Goal: Task Accomplishment & Management: Use online tool/utility

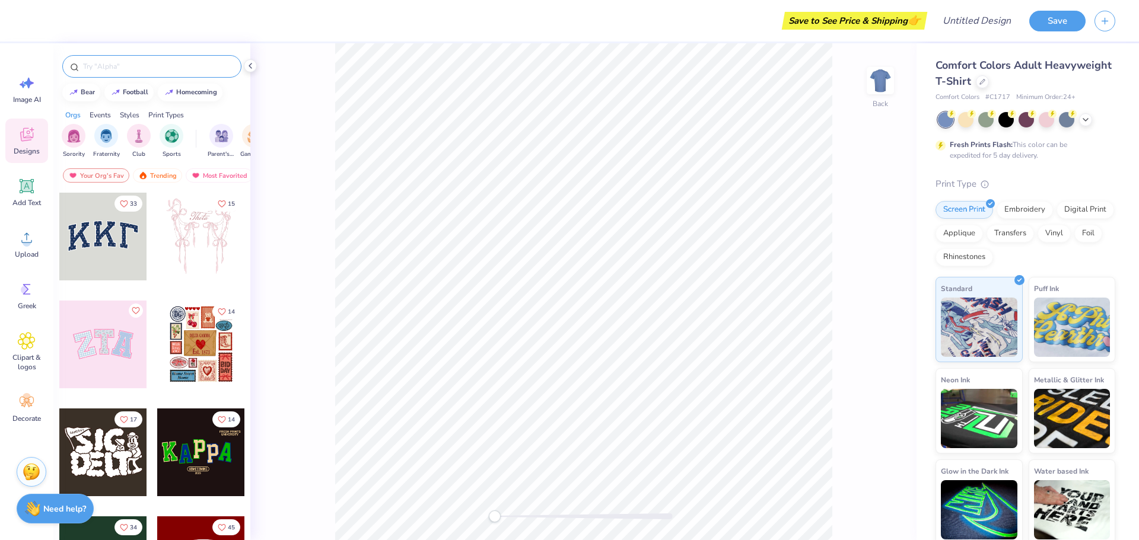
click at [154, 62] on input "text" at bounding box center [158, 67] width 152 height 12
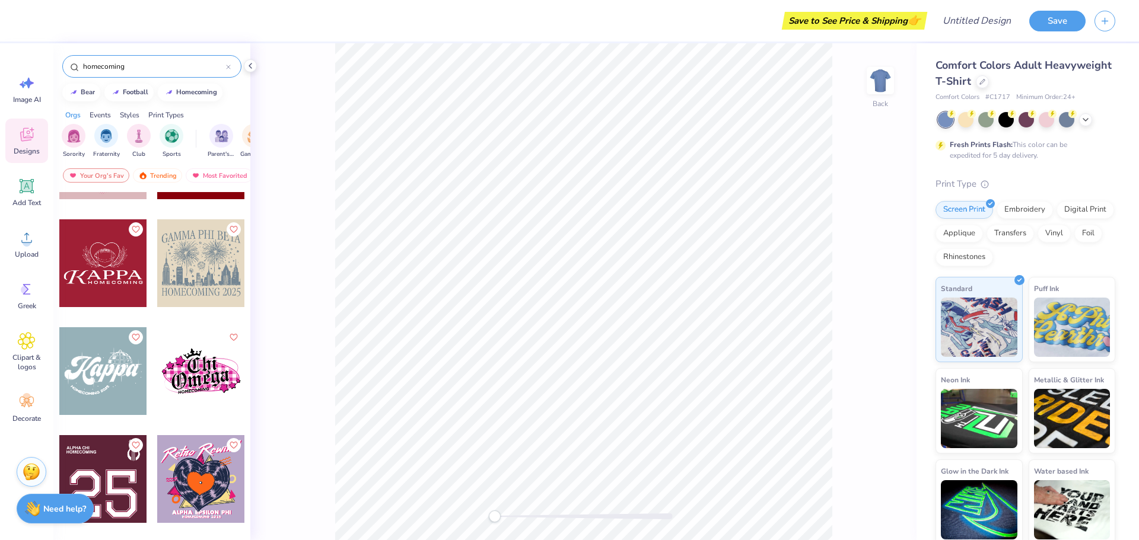
scroll to position [2610, 0]
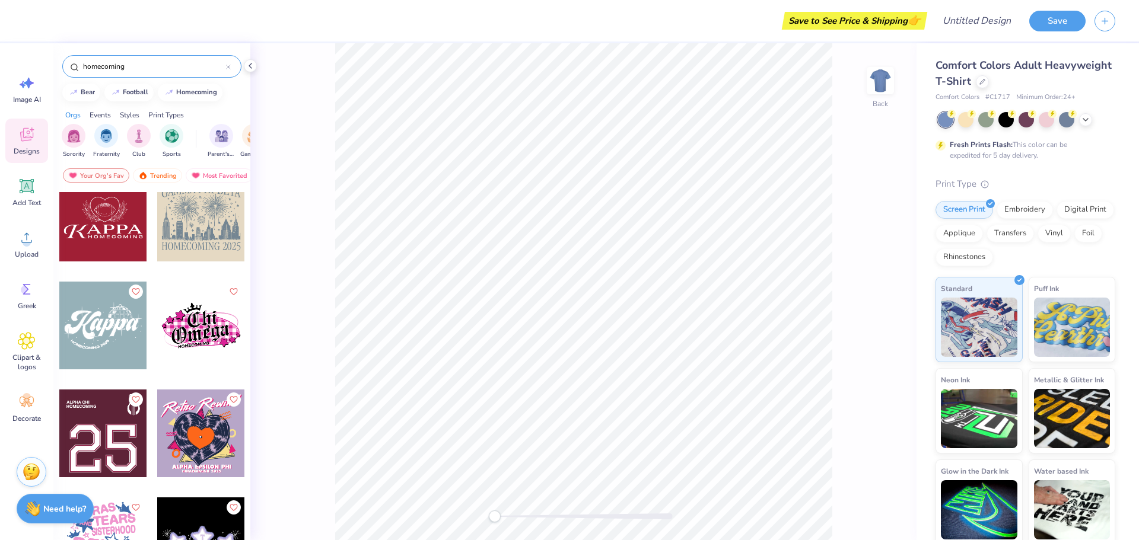
drag, startPoint x: 149, startPoint y: 66, endPoint x: 64, endPoint y: 56, distance: 85.4
click at [64, 56] on div "homecoming" at bounding box center [151, 63] width 197 height 40
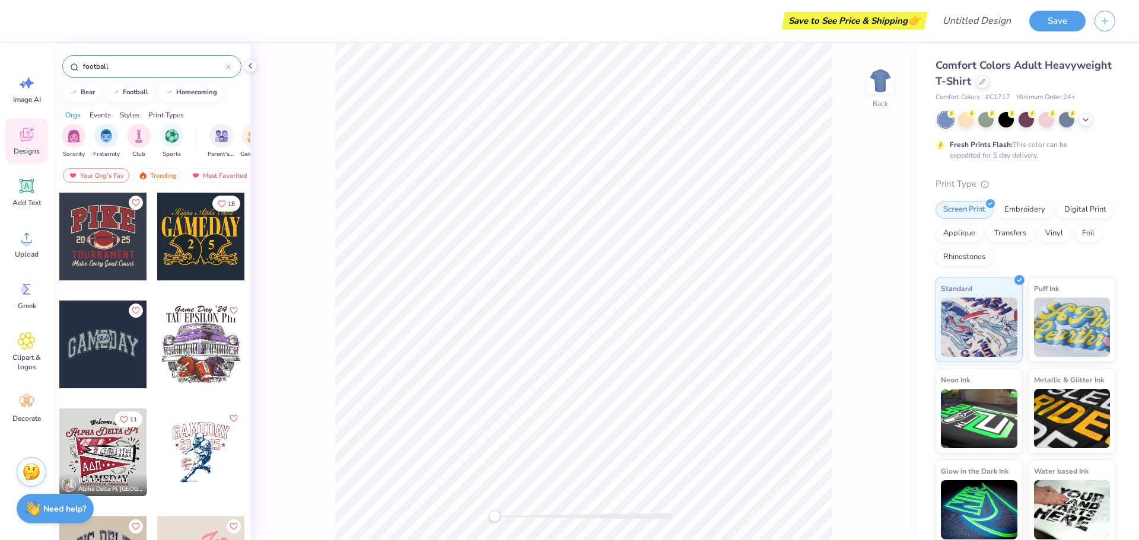
type input "football"
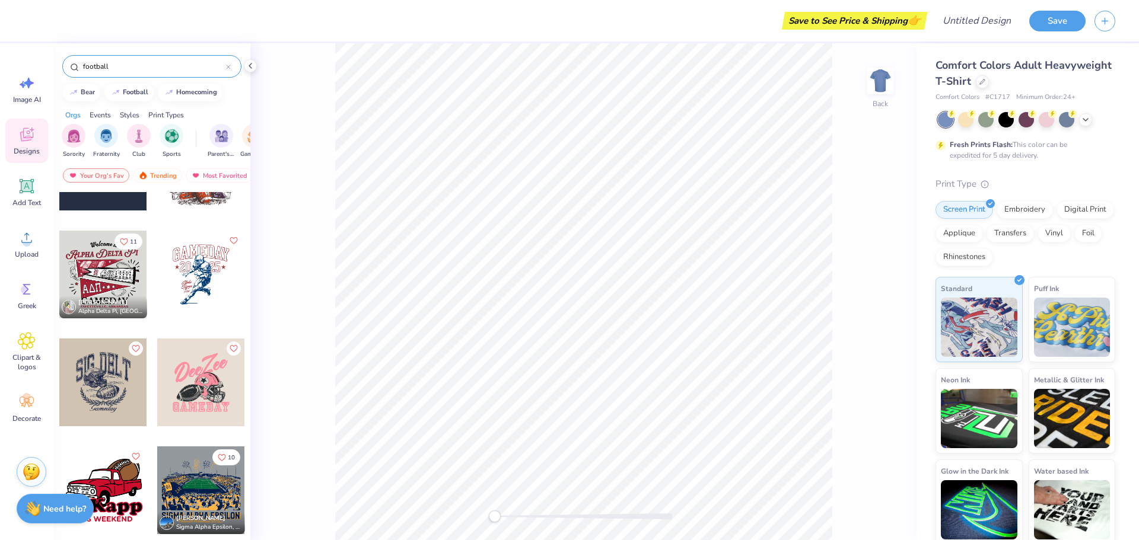
scroll to position [119, 0]
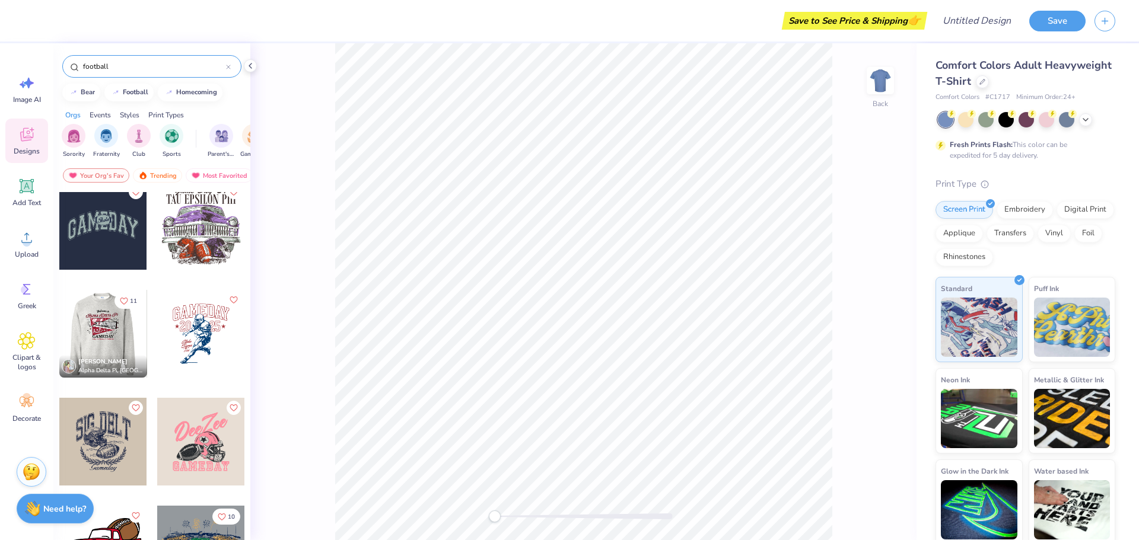
click at [59, 334] on div at bounding box center [16, 334] width 88 height 88
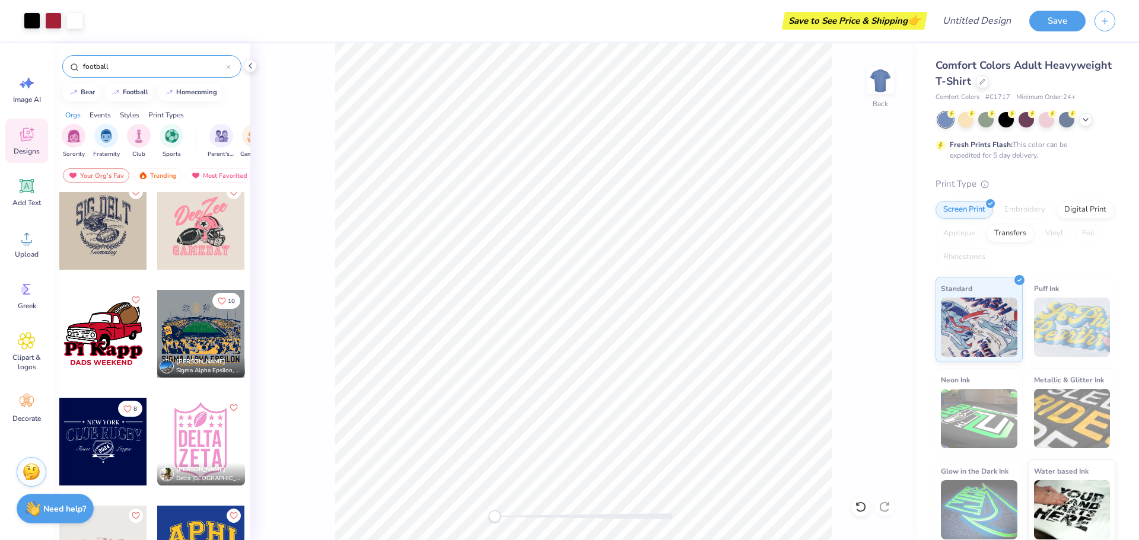
scroll to position [356, 0]
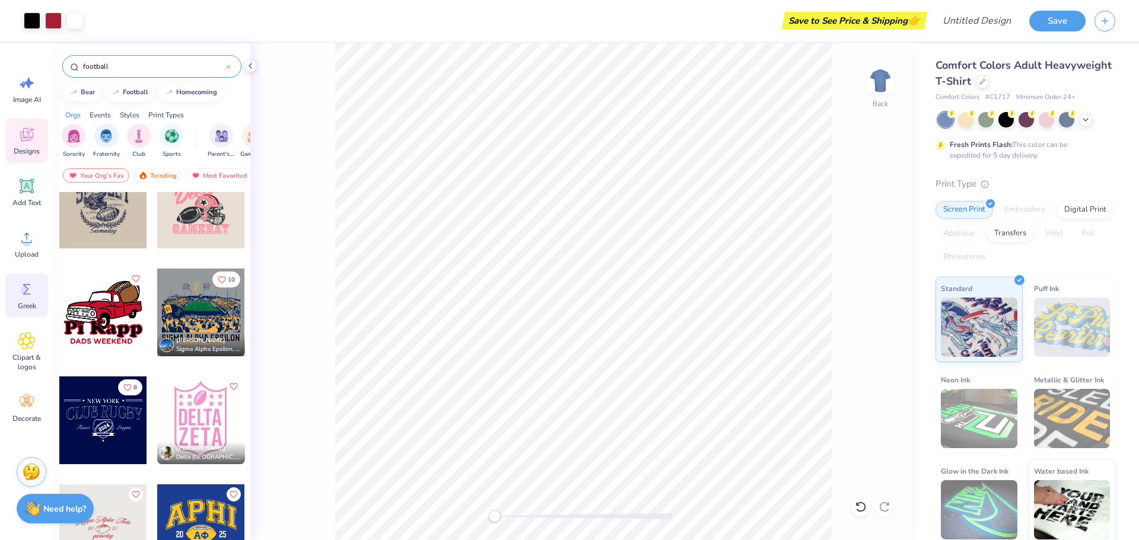
click at [38, 298] on div "Greek" at bounding box center [26, 295] width 43 height 44
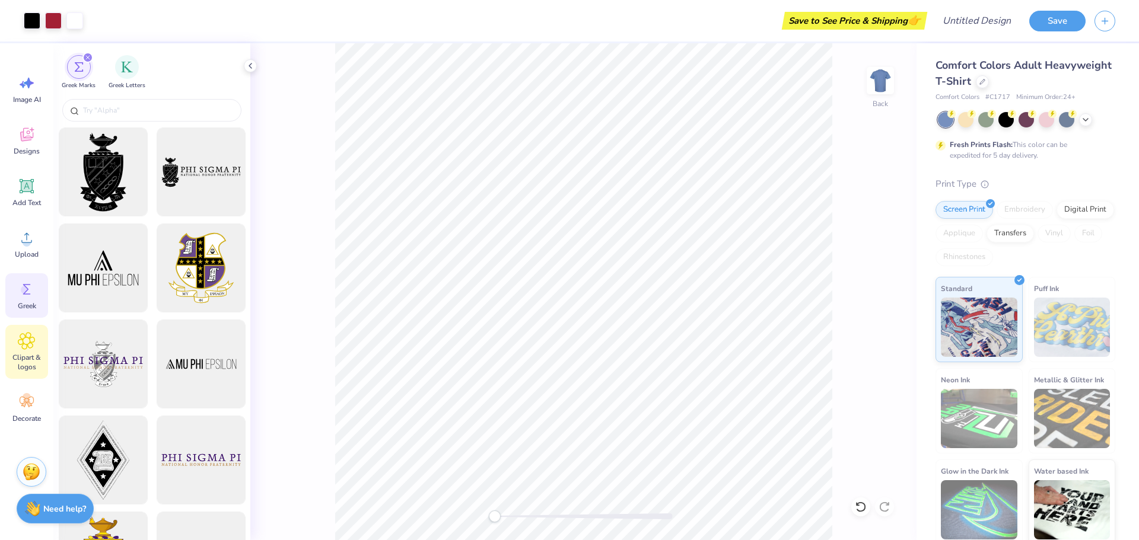
click at [23, 362] on span "Clipart & logos" at bounding box center [26, 362] width 39 height 19
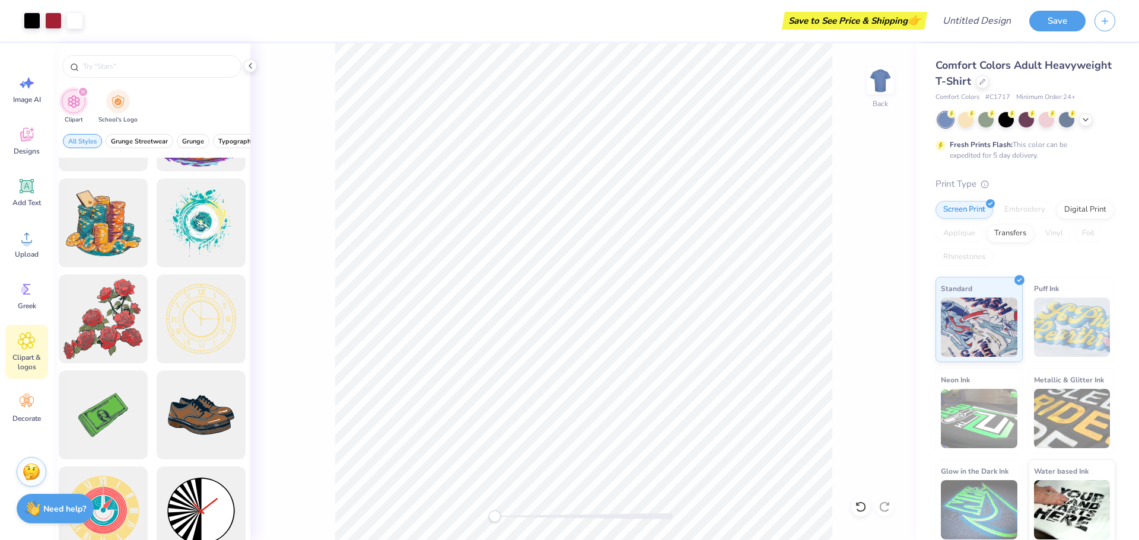
scroll to position [59, 0]
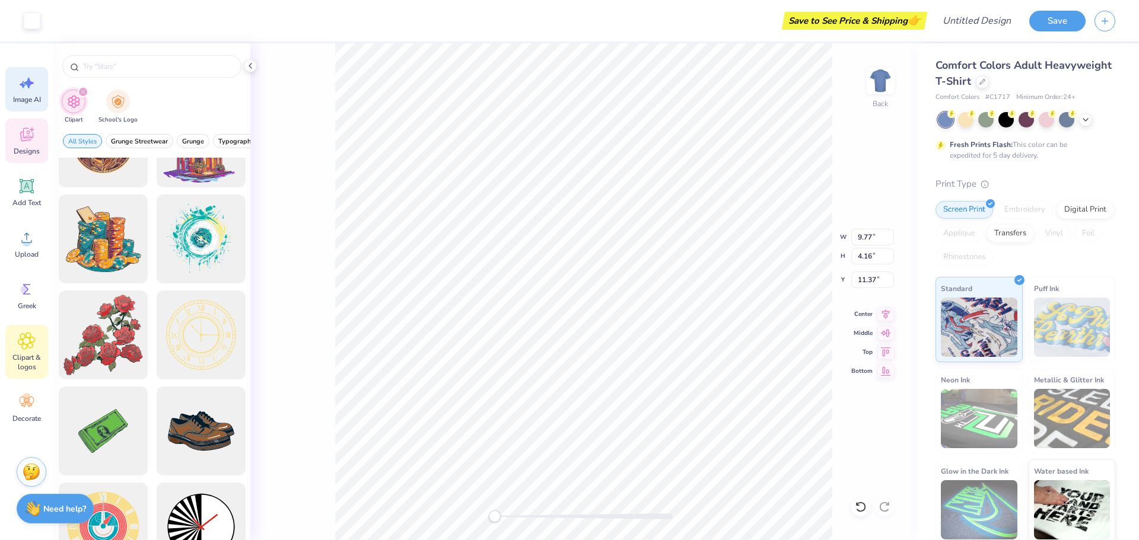
click at [26, 80] on icon at bounding box center [27, 83] width 18 height 18
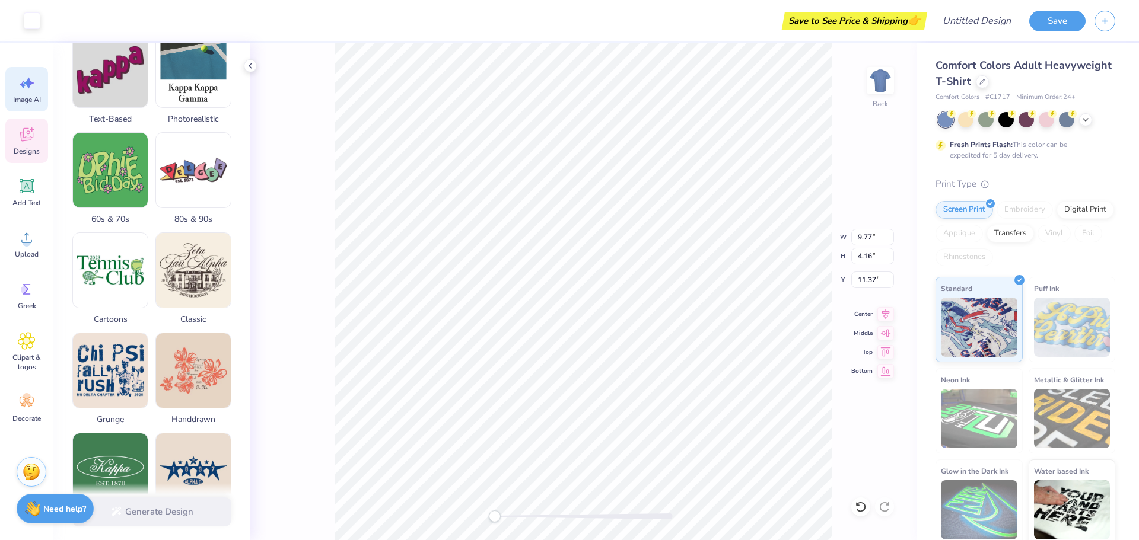
scroll to position [297, 0]
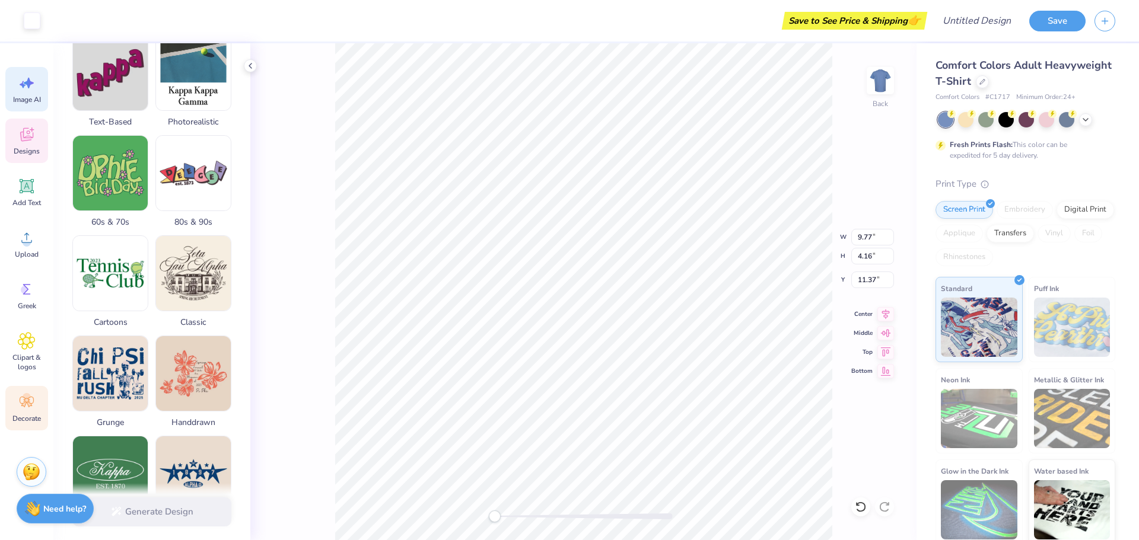
click at [35, 410] on icon at bounding box center [27, 402] width 18 height 18
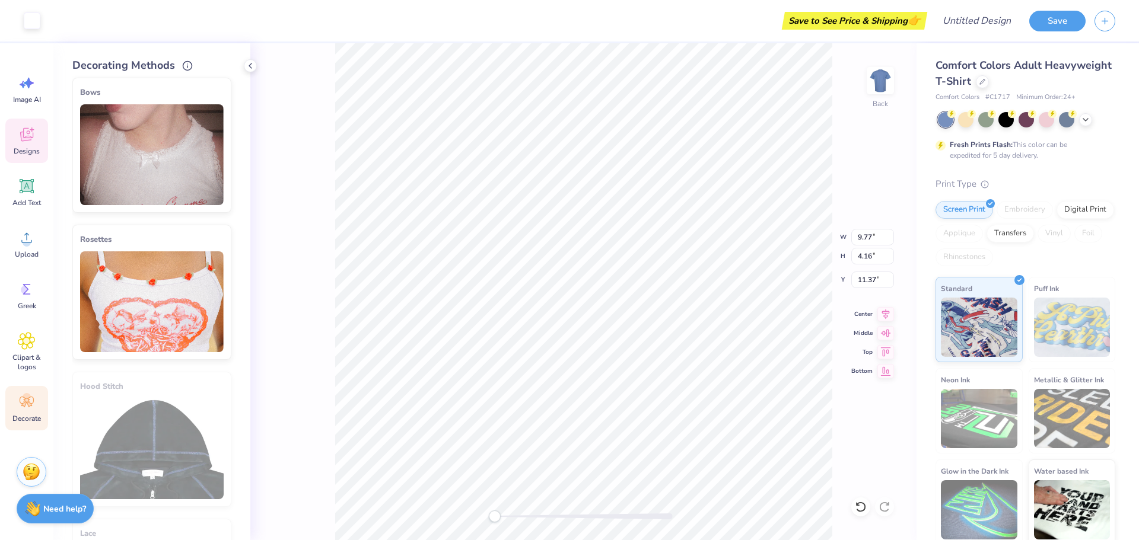
scroll to position [475, 0]
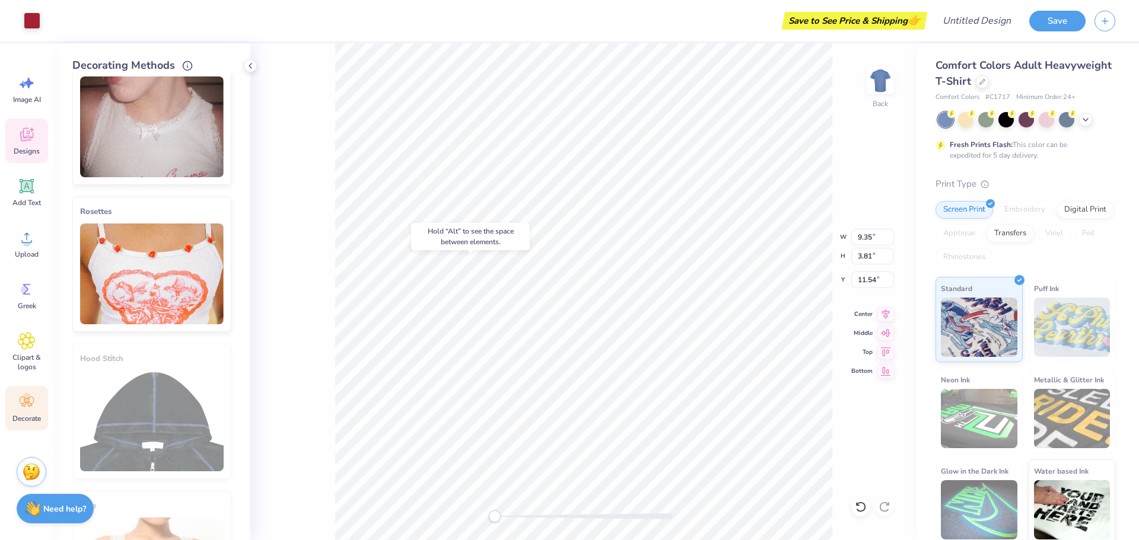
type input "9.35"
type input "3.81"
type input "11.54"
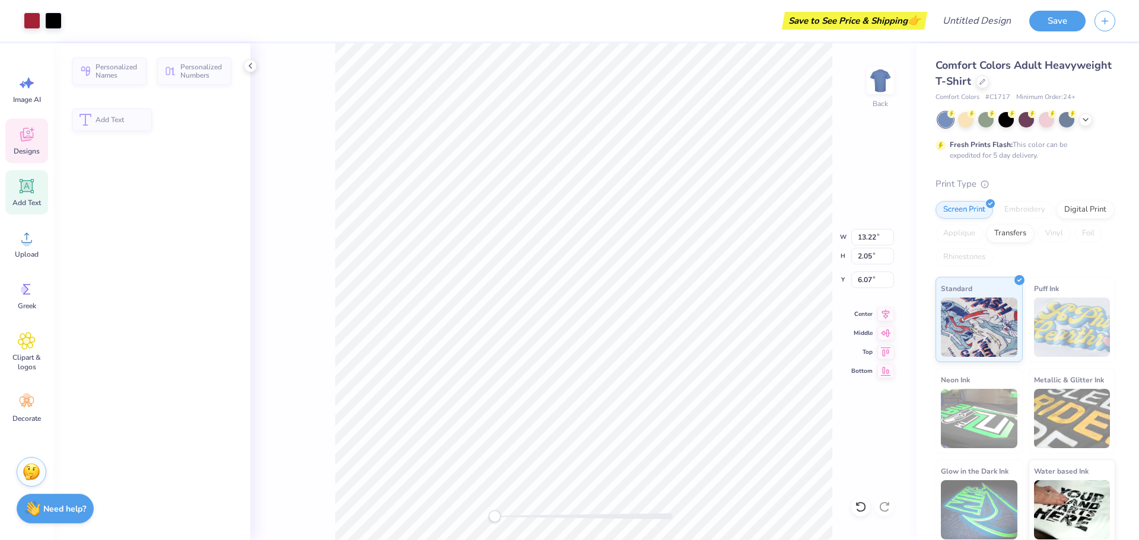
type input "13.22"
type input "2.05"
type input "6.07"
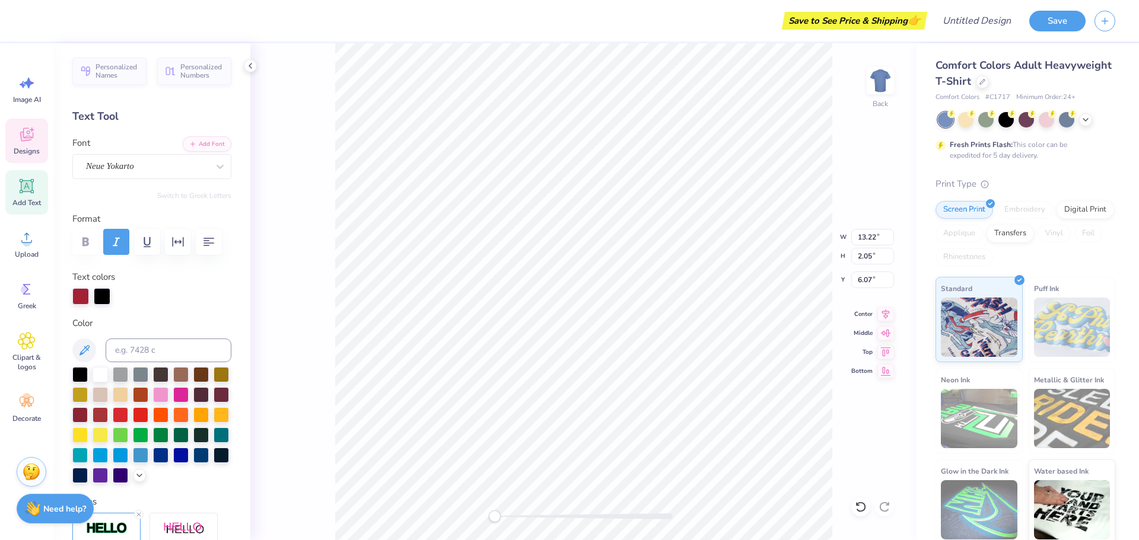
scroll to position [10, 1]
click at [322, 126] on div "Back W 13.22 13.22 " H 2.05 2.05 " Y 6.07 6.07 " Center [GEOGRAPHIC_DATA]" at bounding box center [583, 291] width 666 height 497
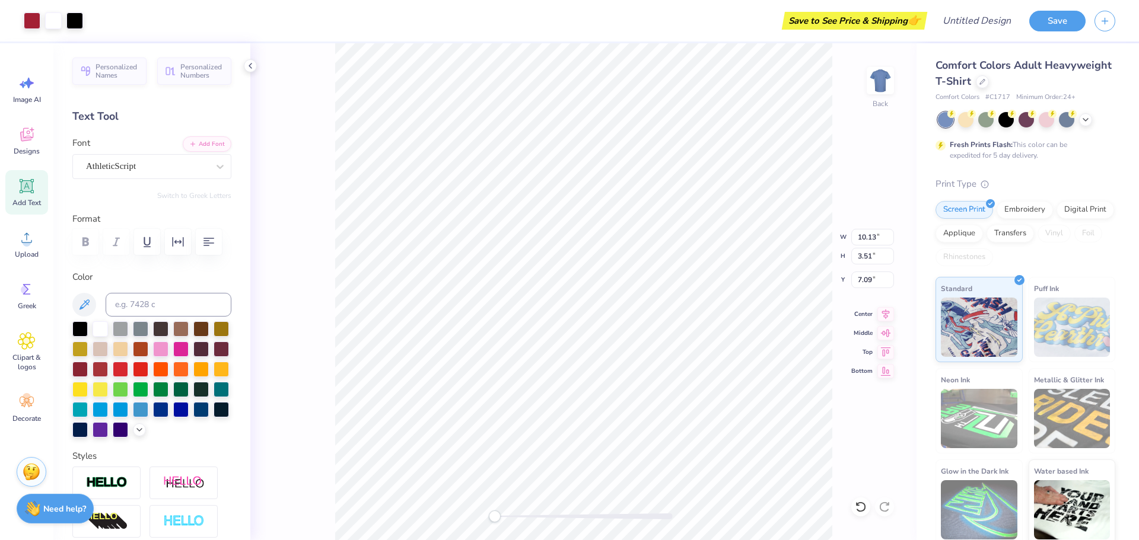
type input "10.13"
type input "3.51"
type input "7.09"
type input "10.05"
type input "3.33"
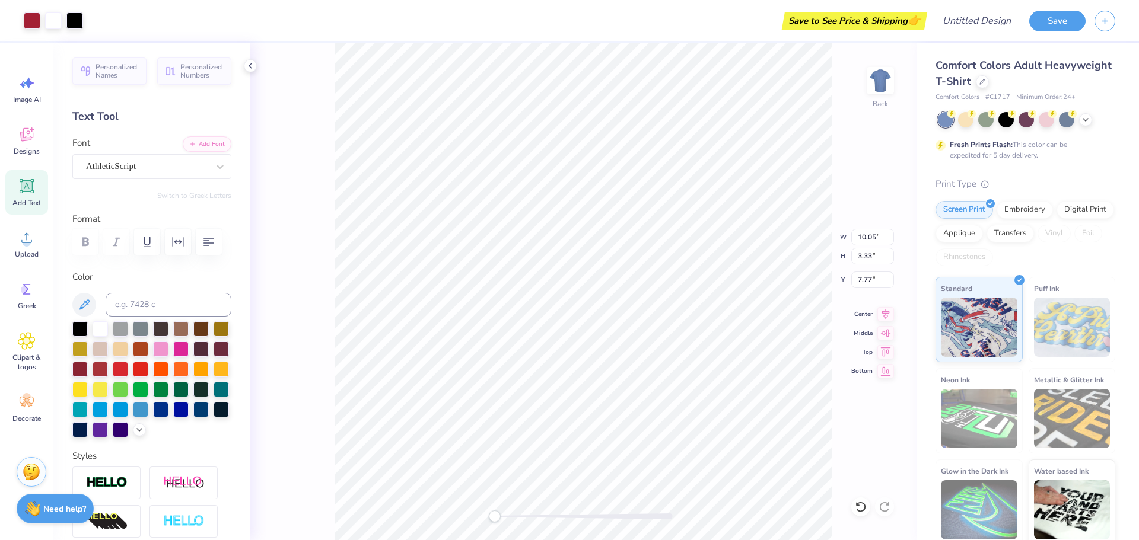
type input "6.28"
type input "6.10"
type input "2.34"
type input "9.90"
type input "0.40"
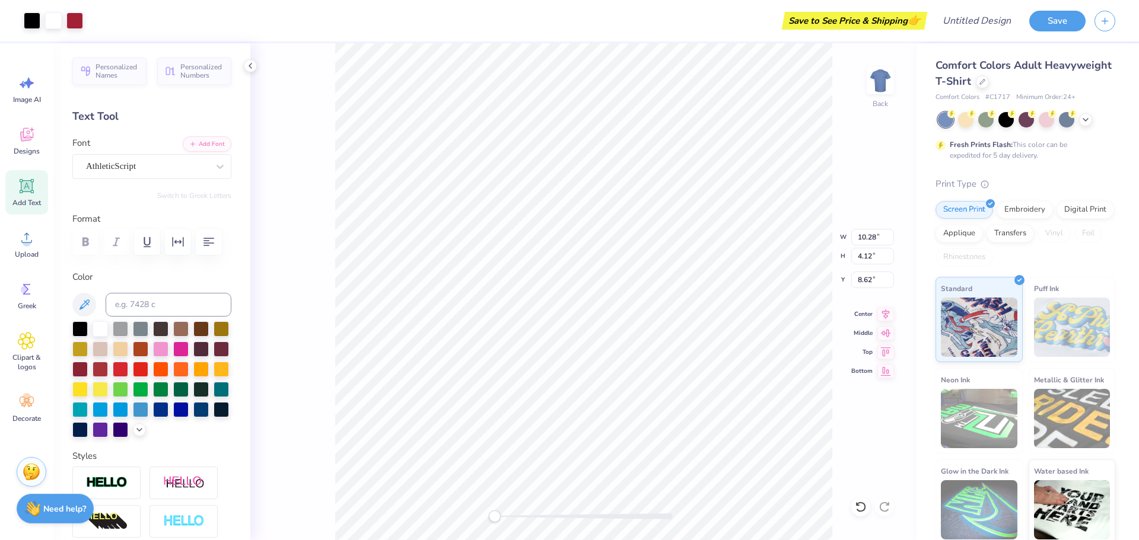
type input "0.39"
type input "7.04"
type input "10.31"
type input "4.16"
type input "7.15"
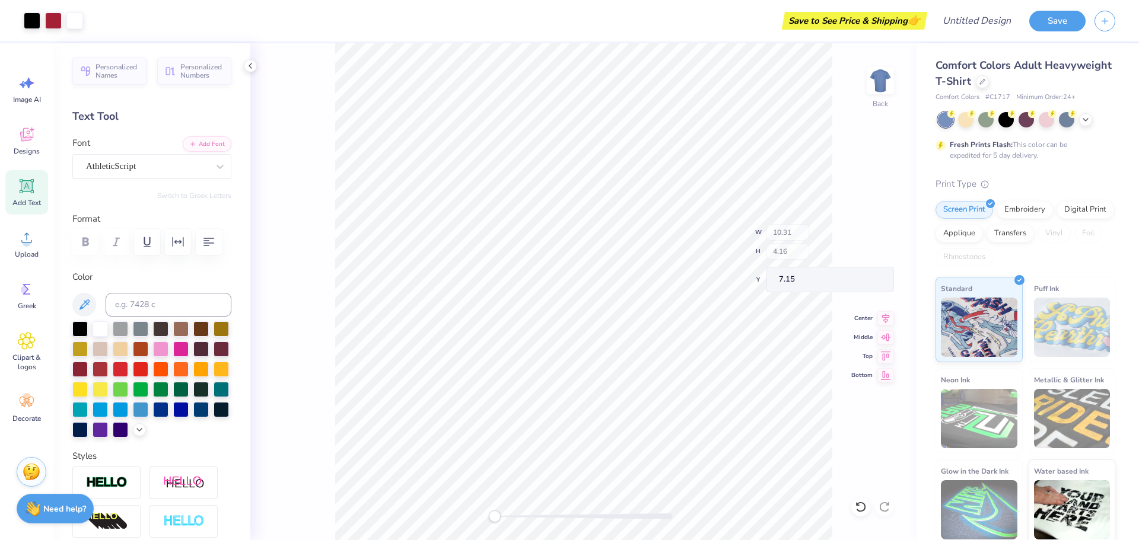
click at [333, 280] on div "Back W 10.31 H 4.16 Y 7.15 Center Middle Top Bottom" at bounding box center [583, 291] width 666 height 497
